Goal: Entertainment & Leisure: Consume media (video, audio)

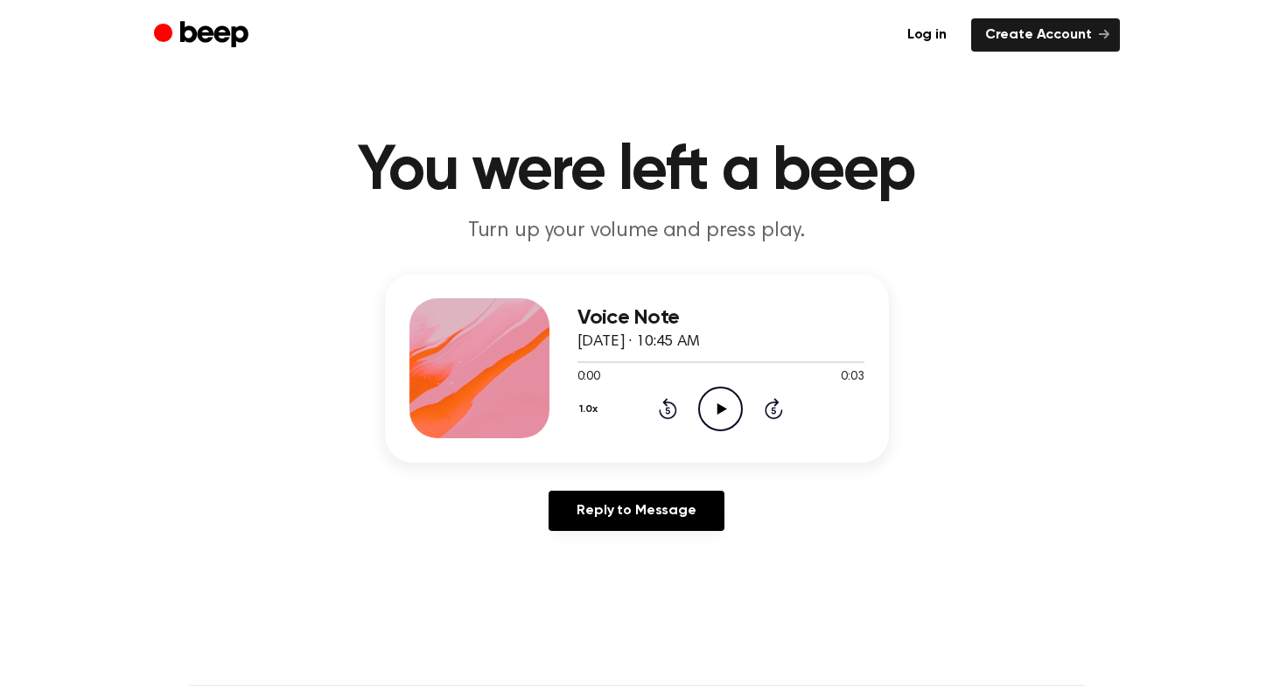
click at [720, 422] on icon "Play Audio" at bounding box center [720, 409] width 45 height 45
click at [732, 393] on icon "Play Audio" at bounding box center [720, 409] width 45 height 45
click at [724, 411] on icon "Play Audio" at bounding box center [720, 409] width 45 height 45
click at [732, 387] on icon "Play Audio" at bounding box center [720, 409] width 45 height 45
click at [716, 410] on icon "Play Audio" at bounding box center [720, 409] width 45 height 45
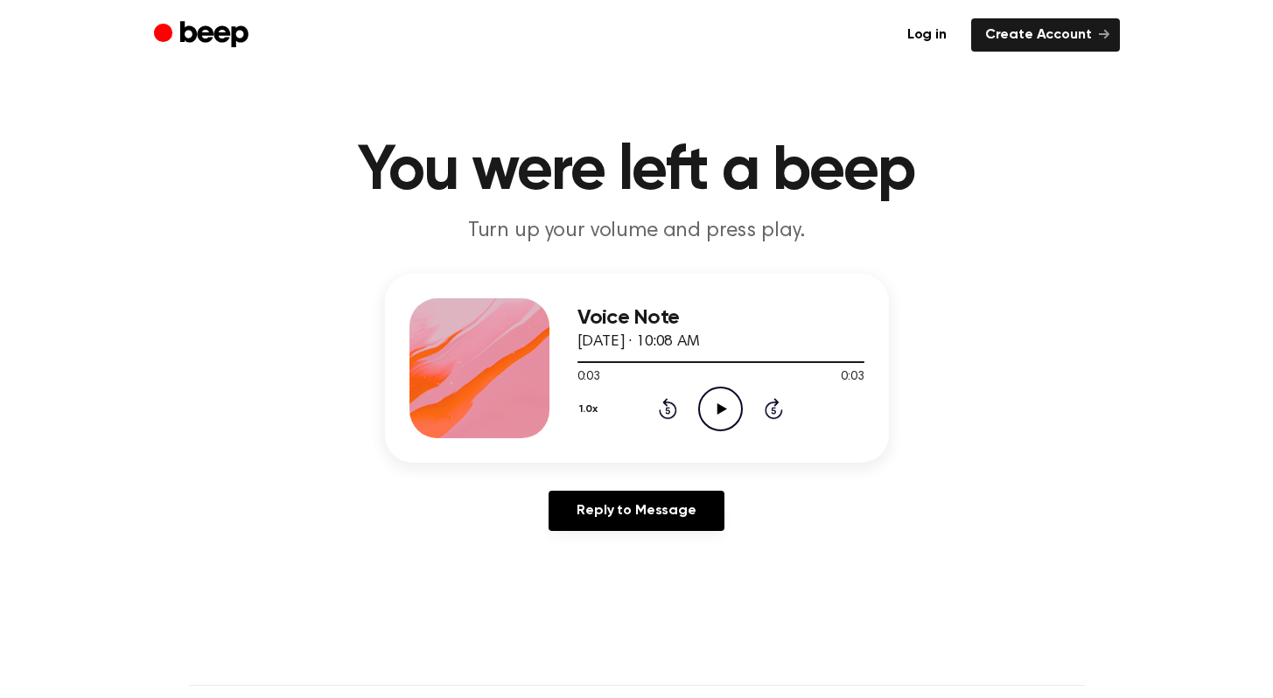
click at [728, 397] on icon "Play Audio" at bounding box center [720, 409] width 45 height 45
click at [723, 412] on icon "Play Audio" at bounding box center [720, 409] width 45 height 45
click at [725, 408] on icon at bounding box center [722, 408] width 10 height 11
click at [723, 422] on icon "Play Audio" at bounding box center [720, 409] width 45 height 45
click at [716, 408] on icon "Play Audio" at bounding box center [720, 409] width 45 height 45
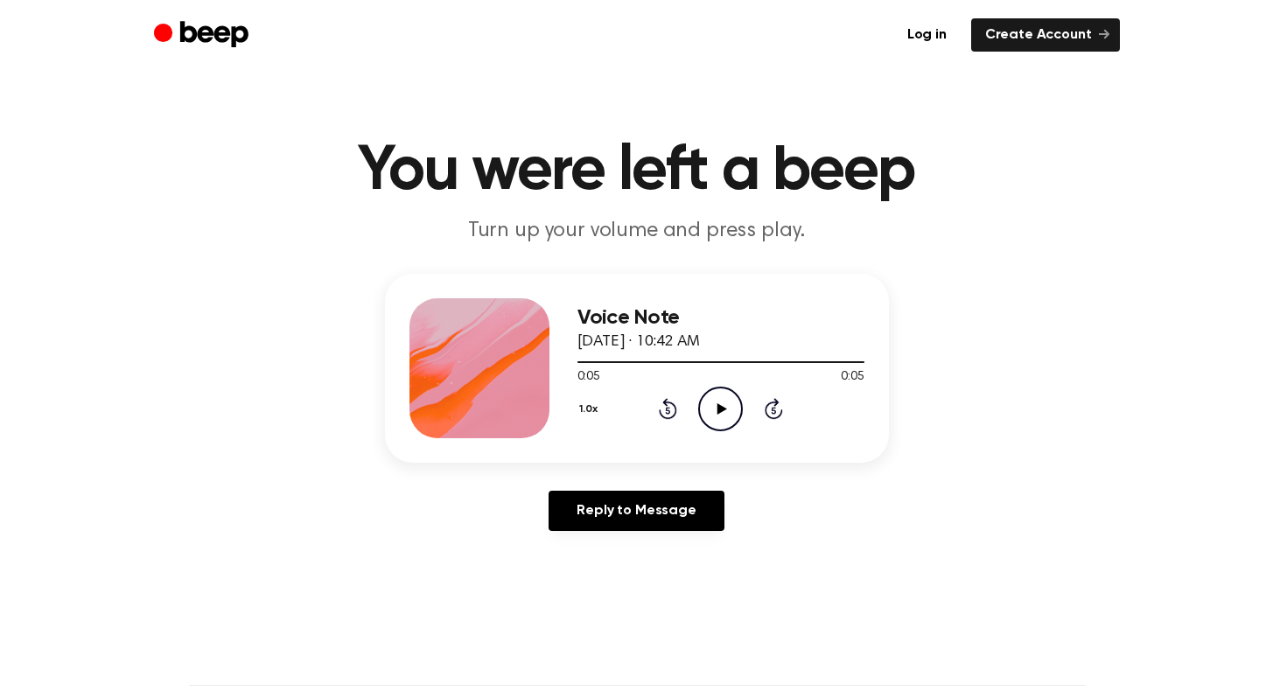
click at [716, 408] on icon "Play Audio" at bounding box center [720, 409] width 45 height 45
click at [709, 419] on icon "Play Audio" at bounding box center [720, 409] width 45 height 45
click at [716, 395] on icon "Play Audio" at bounding box center [720, 409] width 45 height 45
click at [719, 398] on icon "Play Audio" at bounding box center [720, 409] width 45 height 45
click at [722, 418] on icon "Play Audio" at bounding box center [720, 409] width 45 height 45
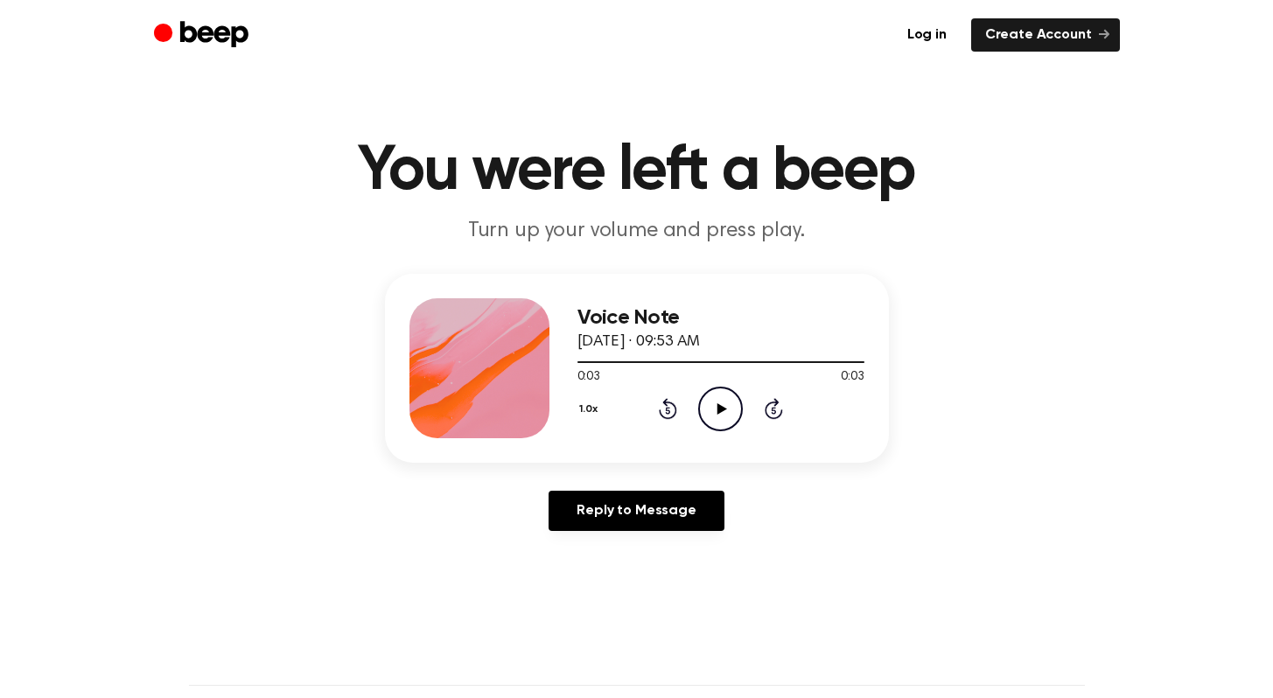
click at [722, 418] on icon "Play Audio" at bounding box center [720, 409] width 45 height 45
click at [723, 418] on icon "Play Audio" at bounding box center [720, 409] width 45 height 45
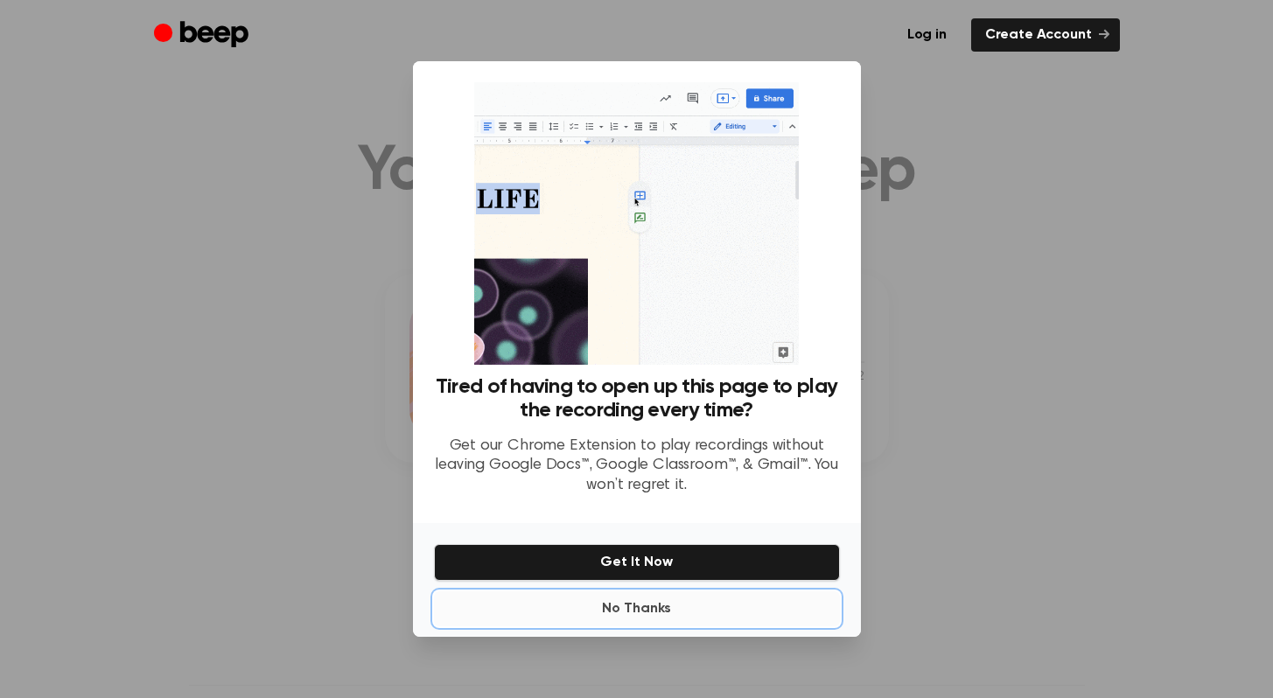
click at [648, 607] on button "No Thanks" at bounding box center [637, 608] width 406 height 35
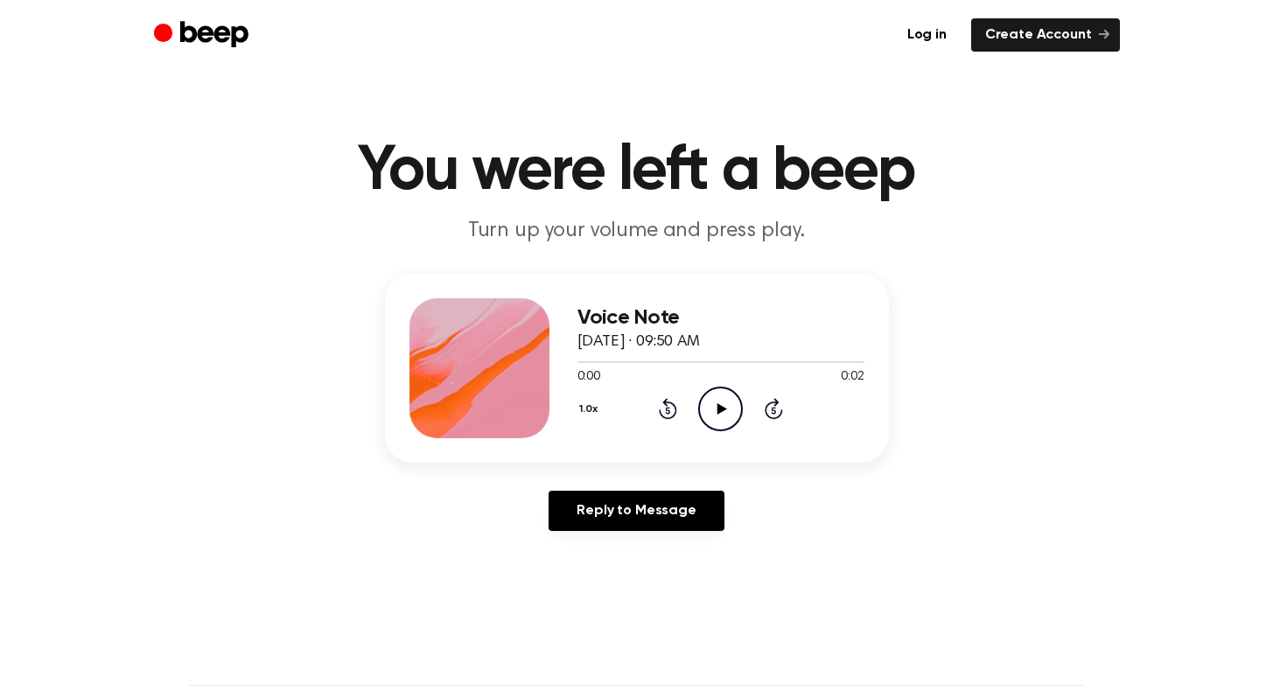
click at [717, 402] on icon "Play Audio" at bounding box center [720, 409] width 45 height 45
click at [725, 412] on icon "Play Audio" at bounding box center [720, 409] width 45 height 45
click at [723, 412] on icon "Play Audio" at bounding box center [720, 409] width 45 height 45
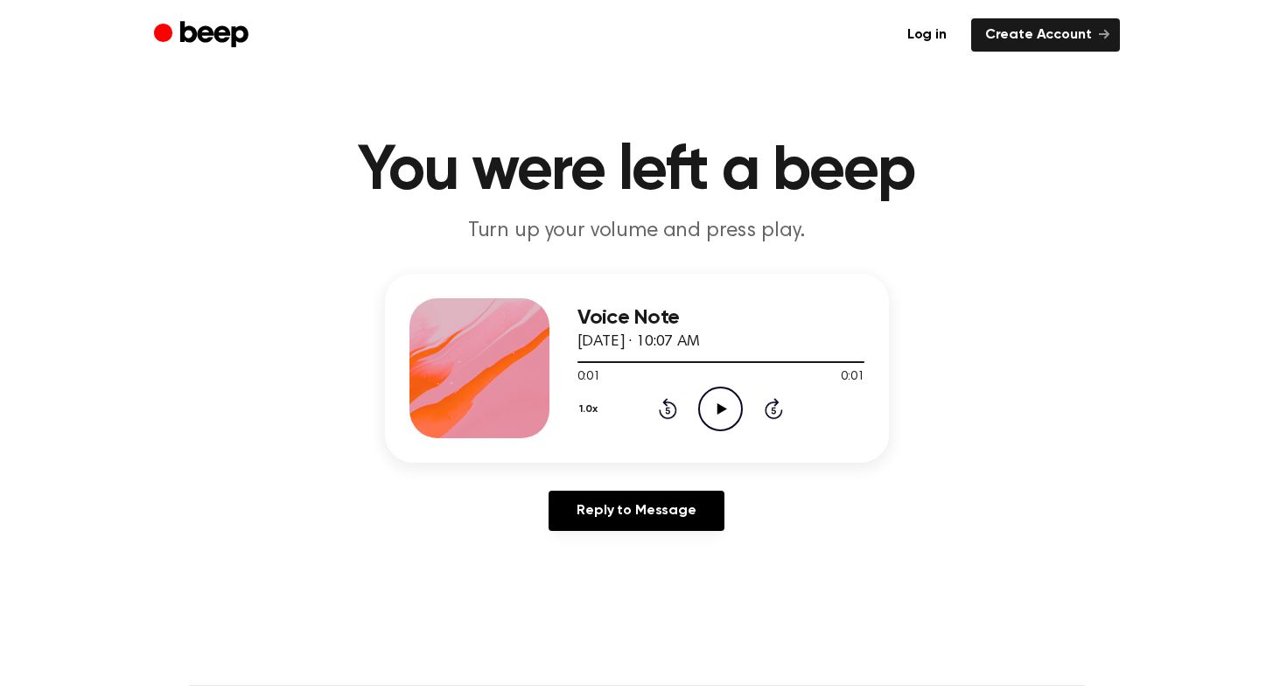
click at [727, 394] on icon "Play Audio" at bounding box center [720, 409] width 45 height 45
click at [723, 418] on icon "Play Audio" at bounding box center [720, 409] width 45 height 45
